Goal: Task Accomplishment & Management: Check status

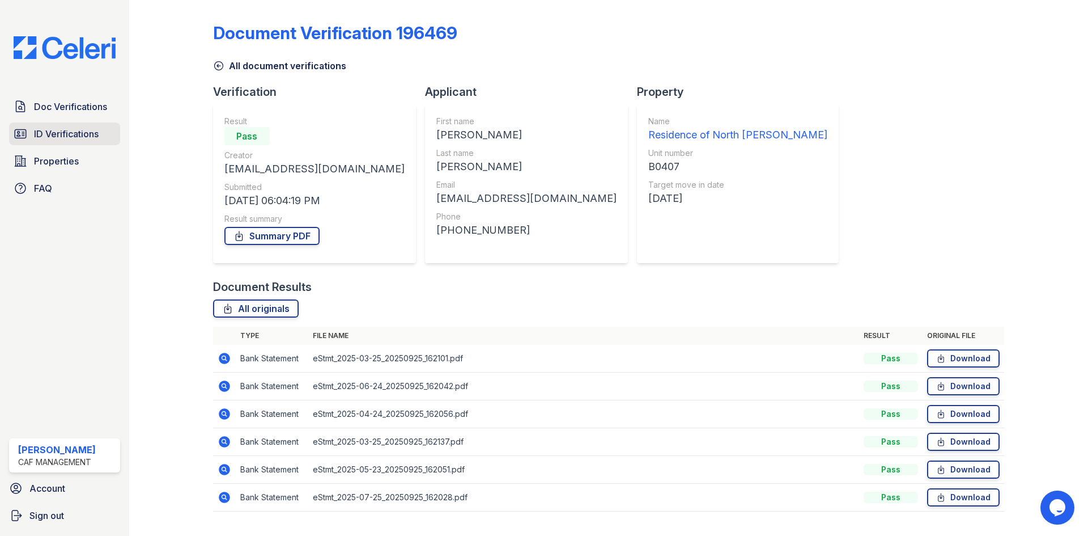
click at [62, 124] on link "ID Verifications" at bounding box center [64, 133] width 111 height 23
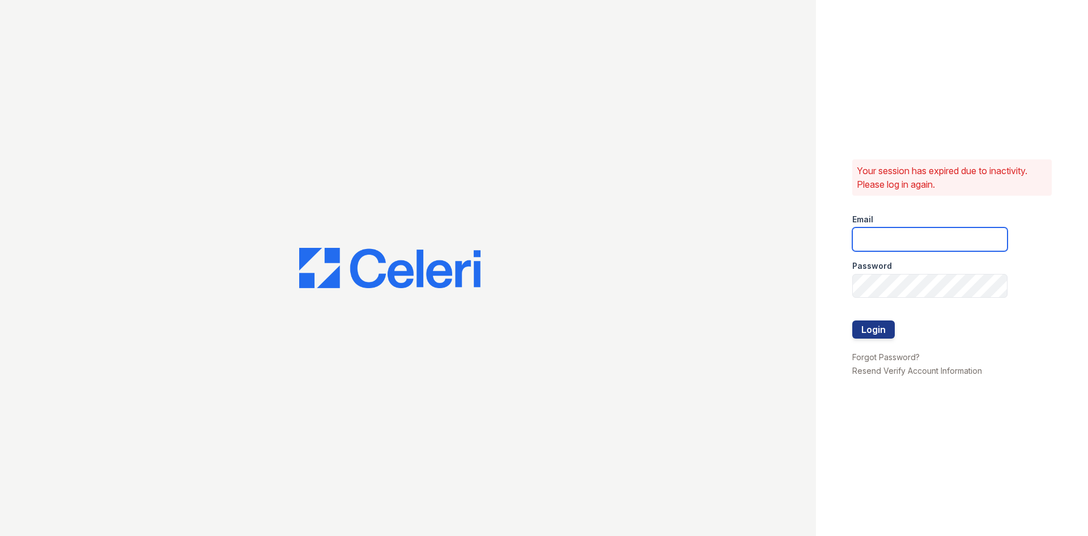
type input "[EMAIL_ADDRESS][DOMAIN_NAME]"
click at [901, 328] on form "Email [EMAIL_ADDRESS][DOMAIN_NAME] Password Login" at bounding box center [929, 277] width 155 height 145
click at [890, 327] on button "Login" at bounding box center [873, 329] width 43 height 18
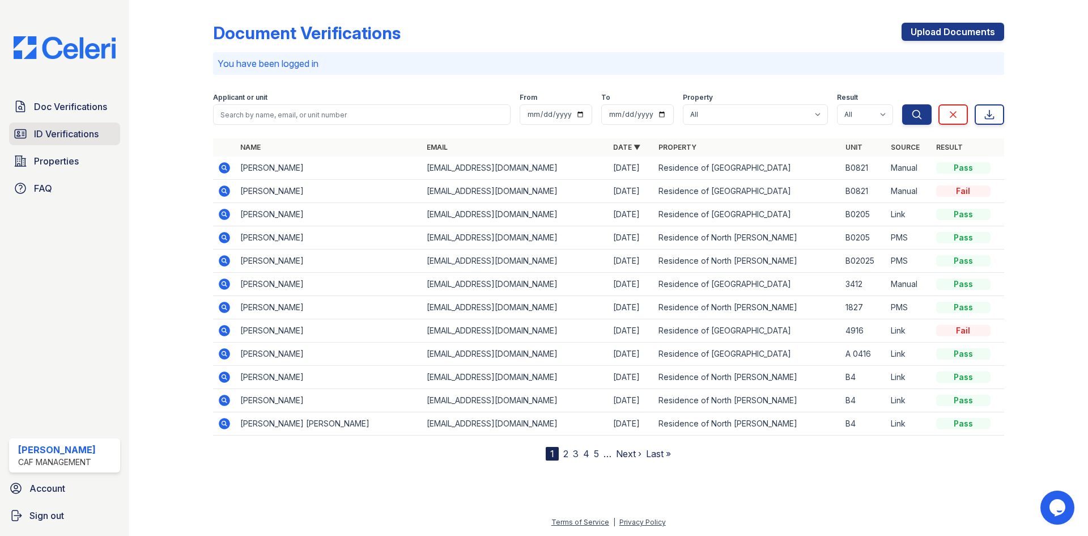
click at [60, 133] on span "ID Verifications" at bounding box center [66, 134] width 65 height 14
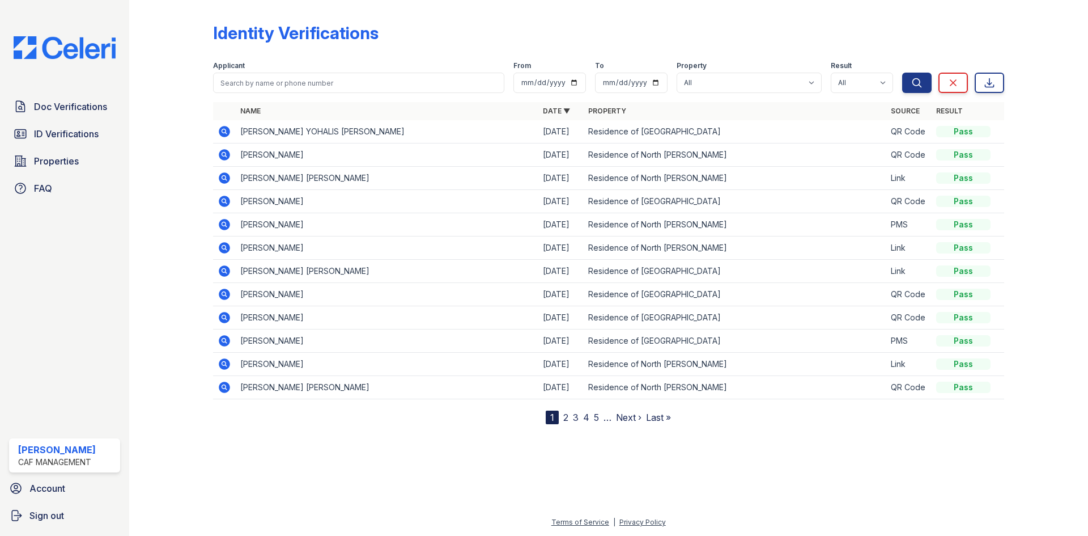
click at [230, 226] on icon at bounding box center [224, 224] width 11 height 11
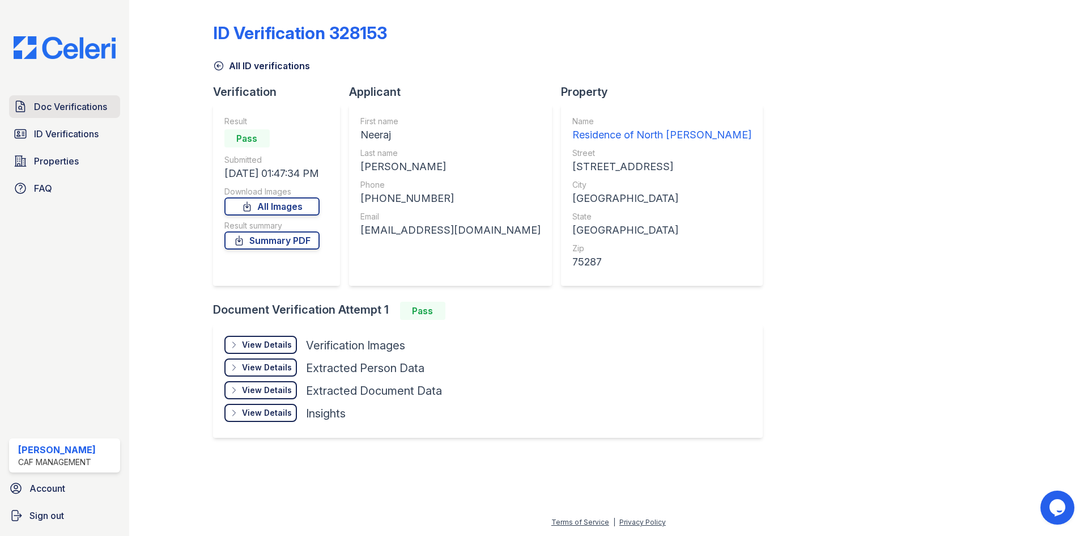
click at [46, 116] on link "Doc Verifications" at bounding box center [64, 106] width 111 height 23
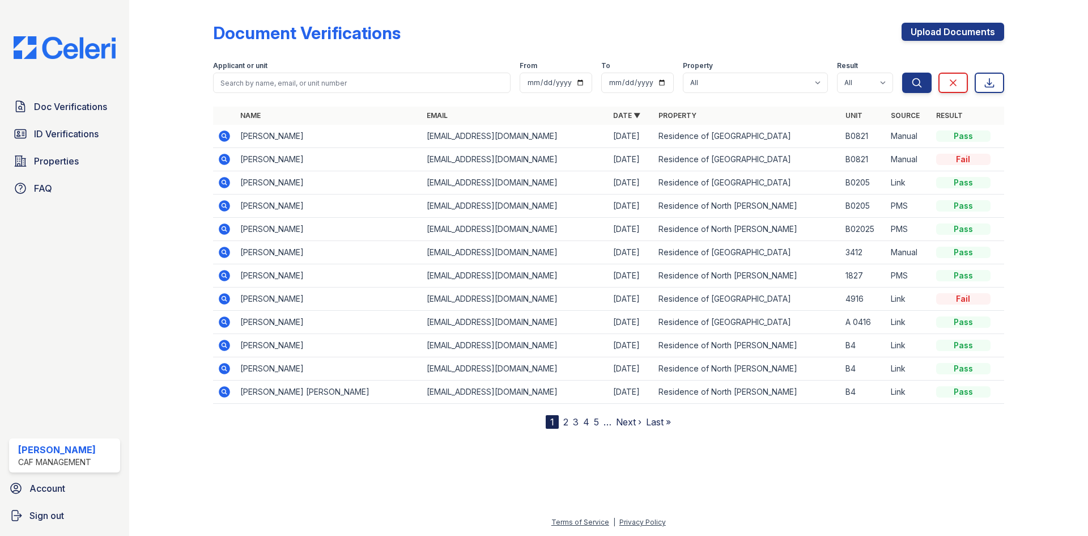
click at [562, 421] on nav "1 2 3 4 5 … Next › Last »" at bounding box center [608, 422] width 125 height 14
click at [567, 423] on link "2" at bounding box center [565, 421] width 5 height 11
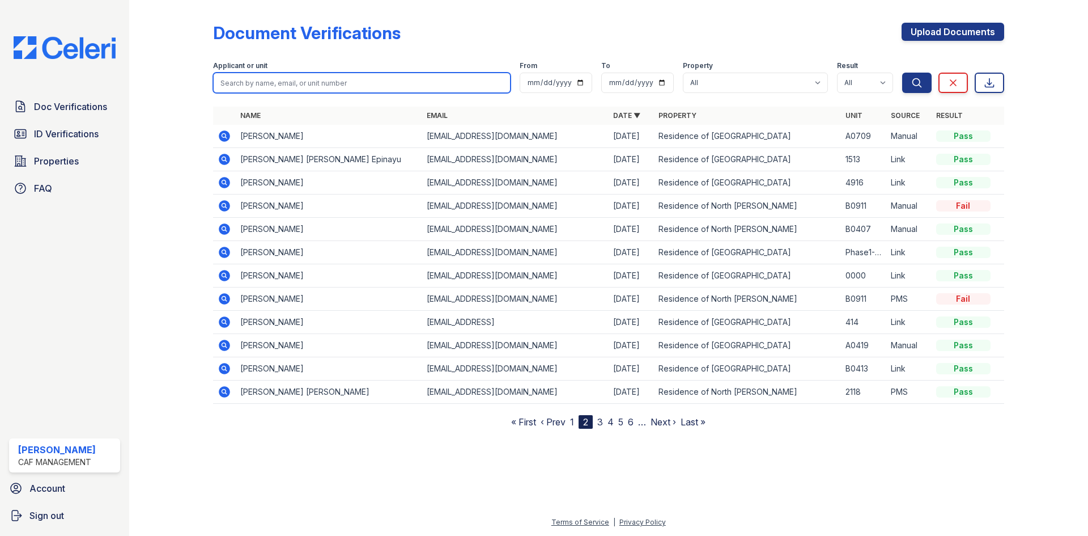
click at [329, 89] on input "search" at bounding box center [362, 83] width 298 height 20
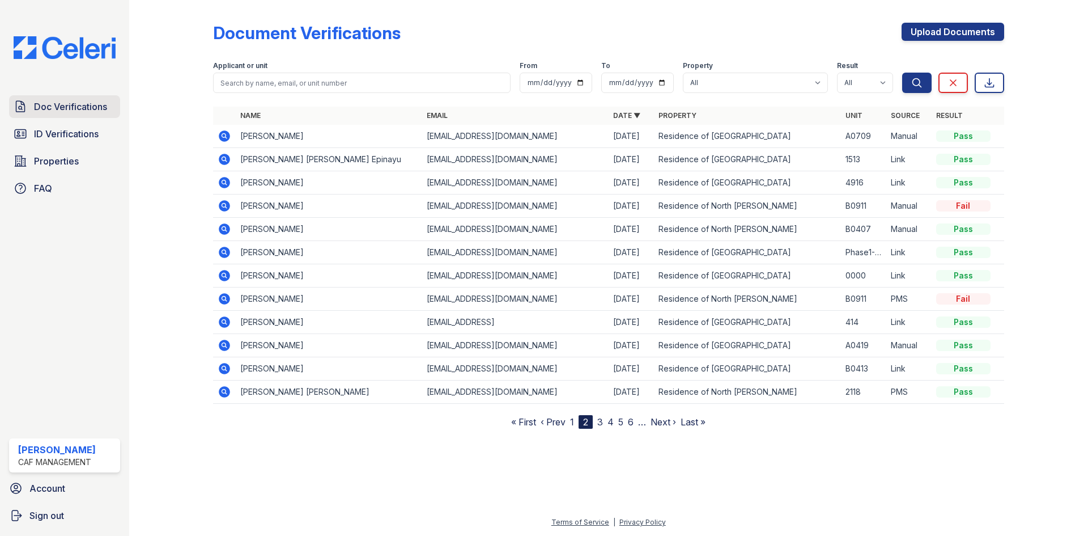
click at [62, 101] on span "Doc Verifications" at bounding box center [70, 107] width 73 height 14
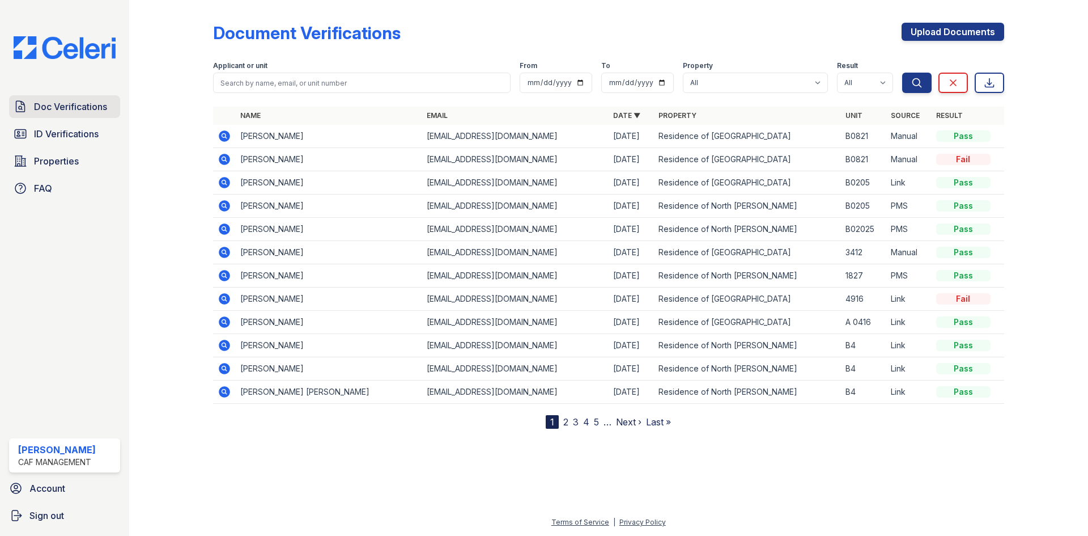
click at [83, 114] on link "Doc Verifications" at bounding box center [64, 106] width 111 height 23
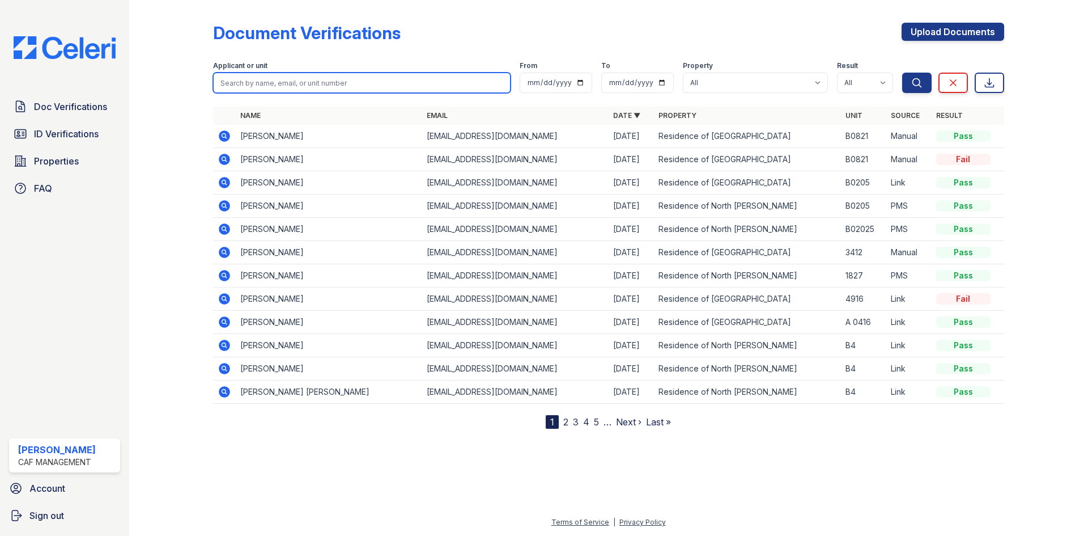
click at [304, 86] on input "search" at bounding box center [362, 83] width 298 height 20
type input "neeraj"
click at [902, 73] on button "Search" at bounding box center [916, 83] width 29 height 20
